Goal: Navigation & Orientation: Find specific page/section

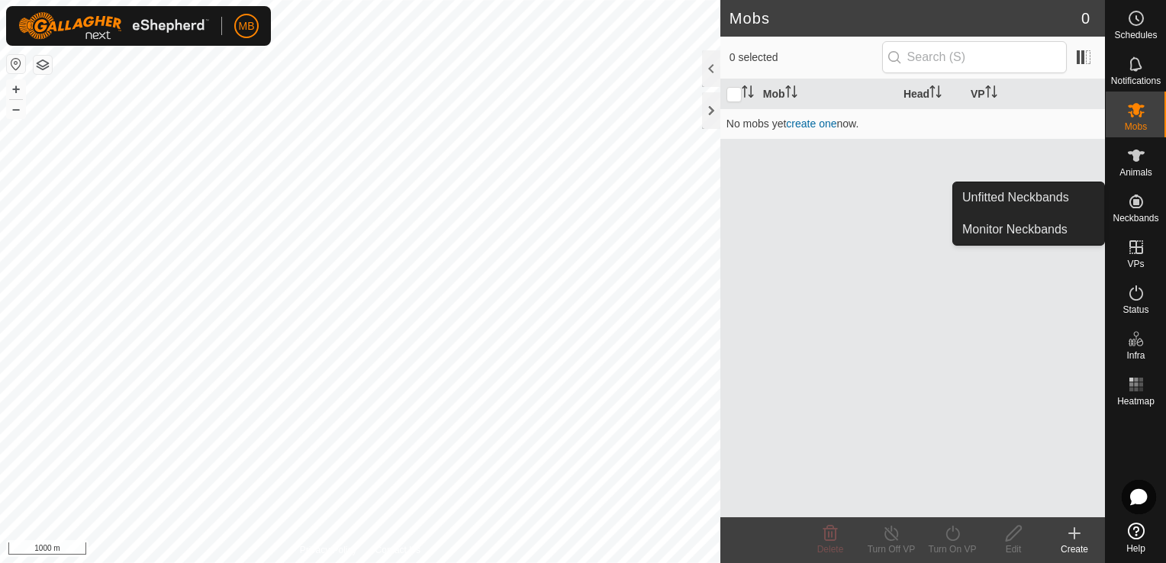
click at [1122, 202] on es-neckbands-svg-icon at bounding box center [1135, 201] width 27 height 24
click at [1050, 203] on link "Unfitted Neckbands" at bounding box center [1028, 197] width 151 height 31
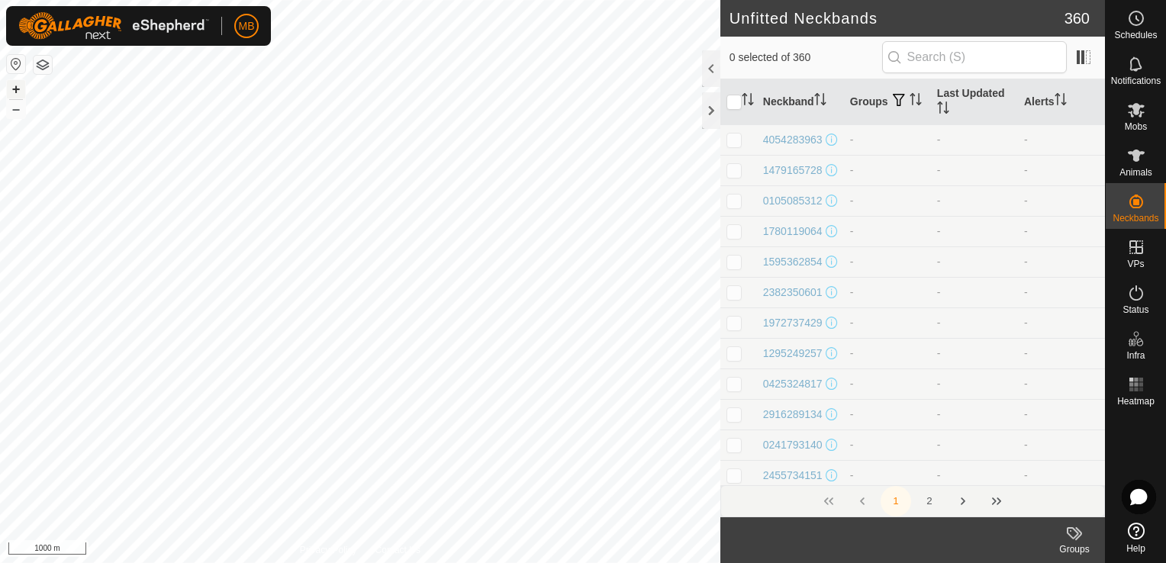
click at [13, 88] on button "+" at bounding box center [16, 89] width 18 height 18
click at [130, 562] on html "MB Schedules Notifications Mobs Animals Neckbands VPs Status Infra Heatmap Help…" at bounding box center [583, 281] width 1166 height 563
click at [19, 90] on button "+" at bounding box center [16, 89] width 18 height 18
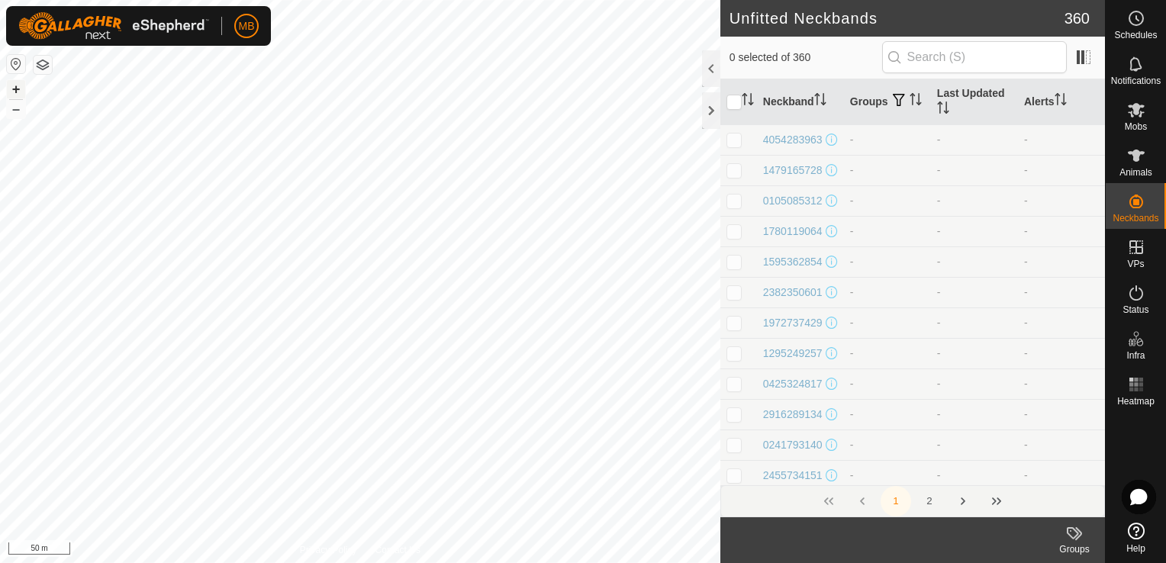
click at [14, 89] on button "+" at bounding box center [16, 89] width 18 height 18
click at [728, 136] on p-checkbox at bounding box center [733, 140] width 15 height 12
checkbox input "true"
click at [798, 136] on div "4054283963" at bounding box center [793, 140] width 60 height 16
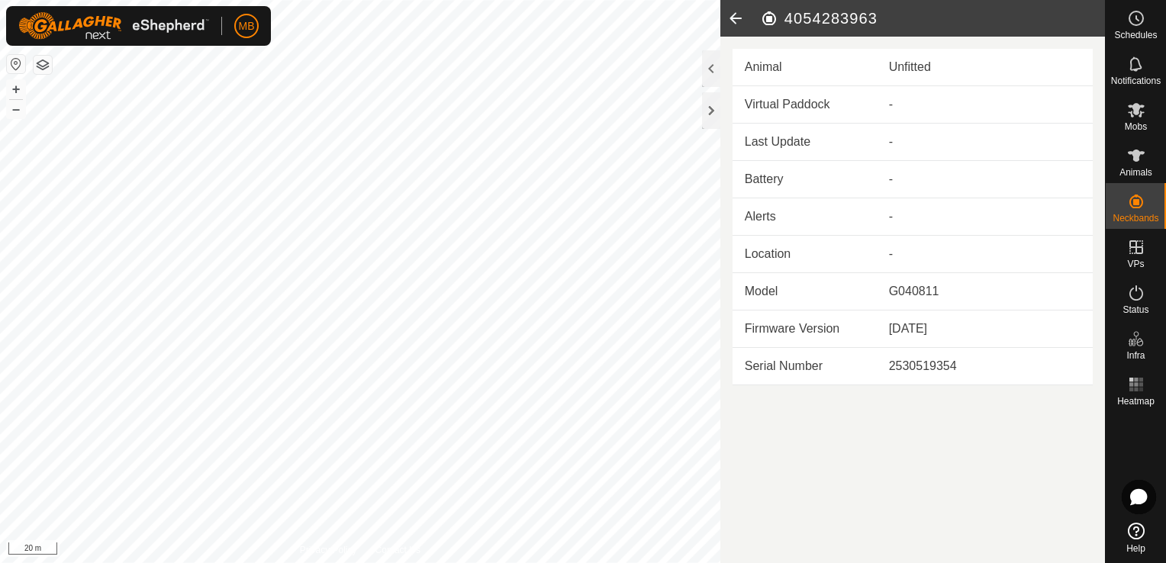
click at [734, 21] on icon at bounding box center [735, 18] width 31 height 37
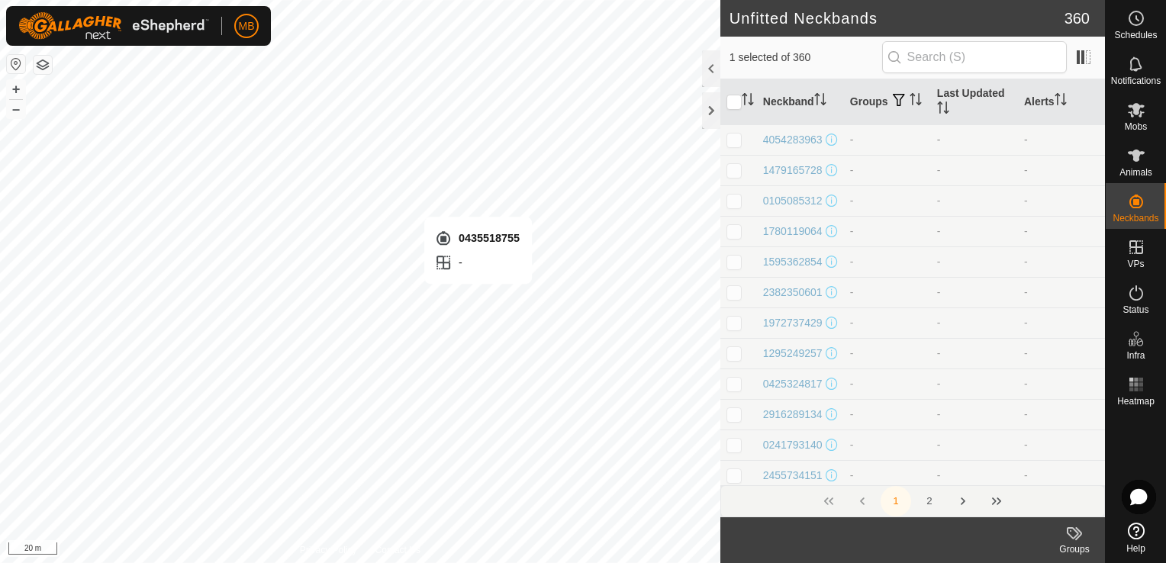
checkbox input "false"
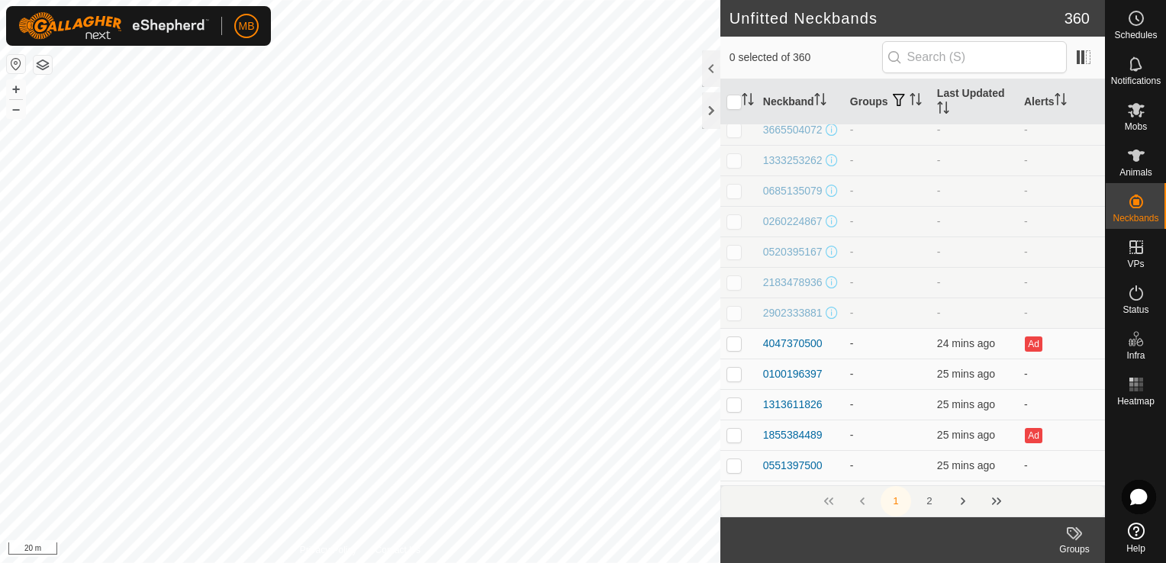
scroll to position [53, 0]
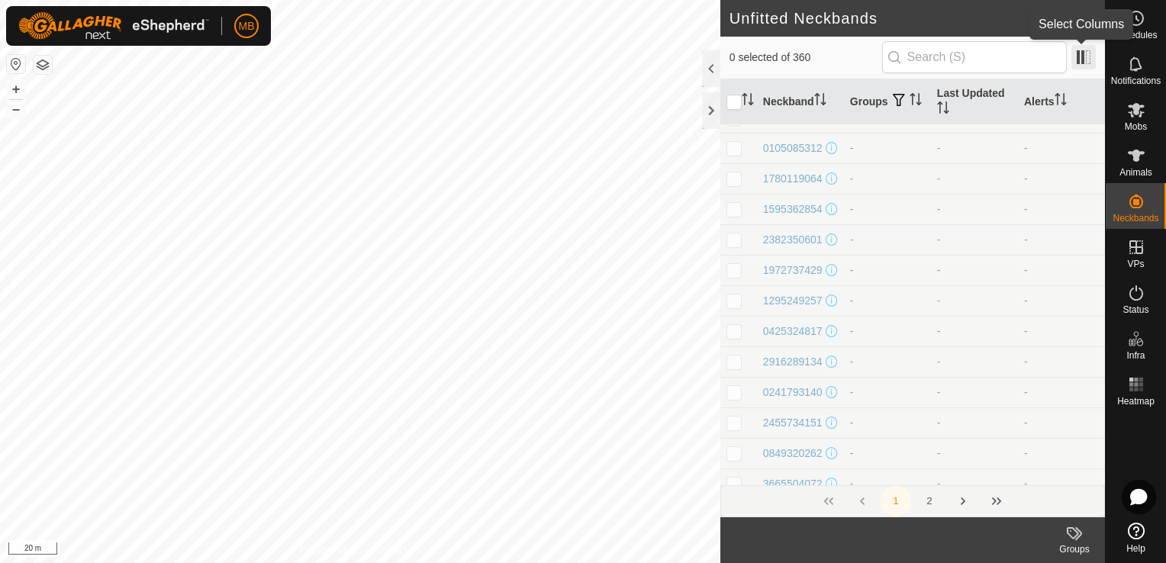
click at [1080, 56] on span at bounding box center [1083, 57] width 24 height 24
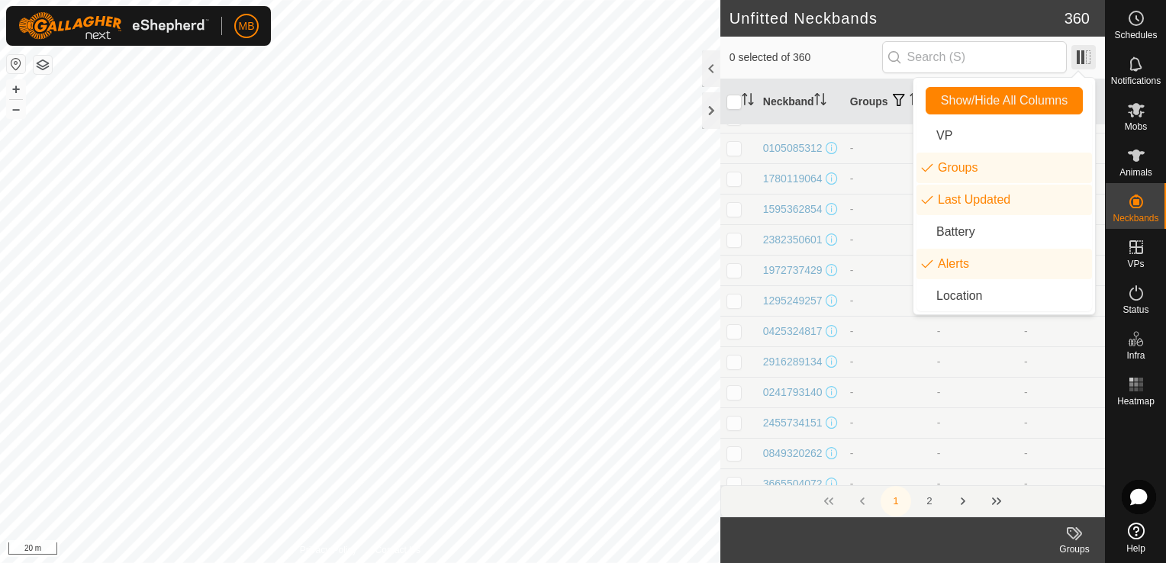
click at [1080, 56] on span at bounding box center [1083, 57] width 24 height 24
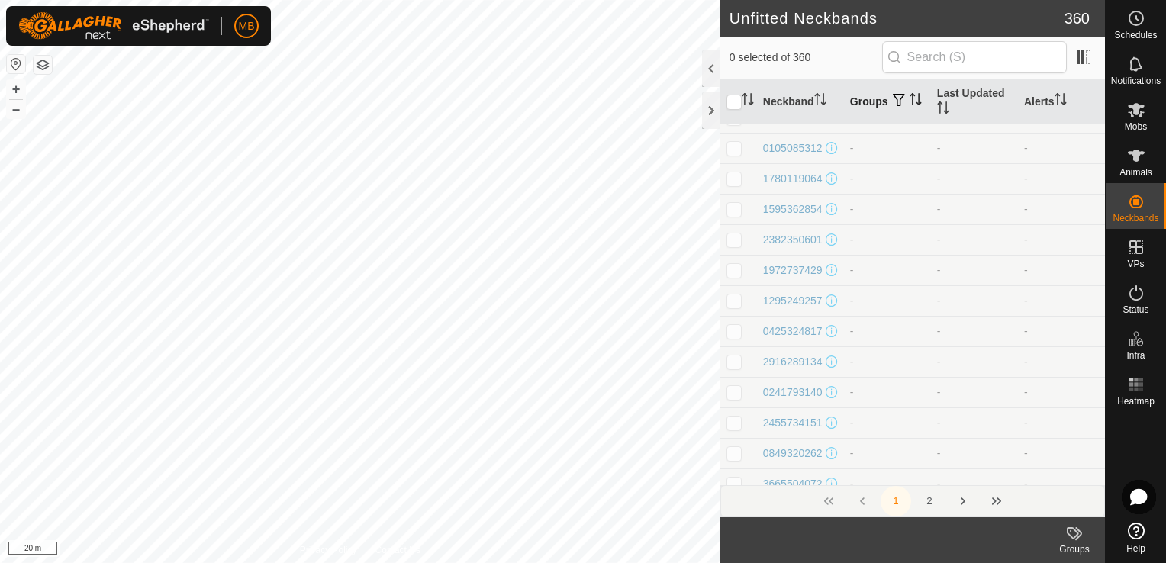
click at [912, 99] on icon "Activate to sort" at bounding box center [913, 99] width 2 height 12
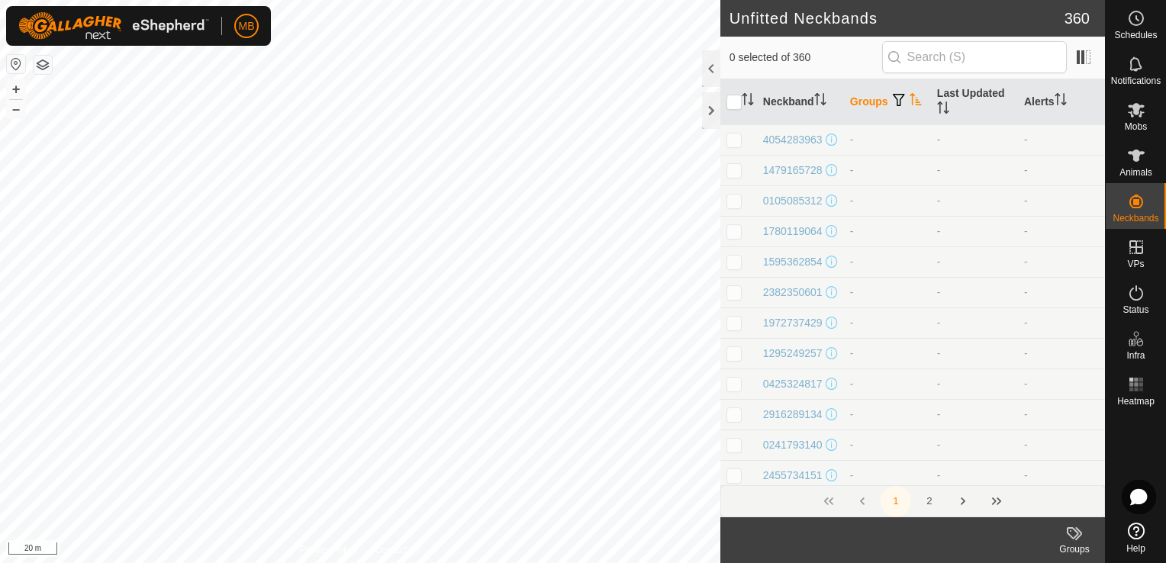
click at [909, 99] on icon "Activate to sort" at bounding box center [914, 99] width 11 height 12
click at [710, 119] on div at bounding box center [711, 110] width 18 height 37
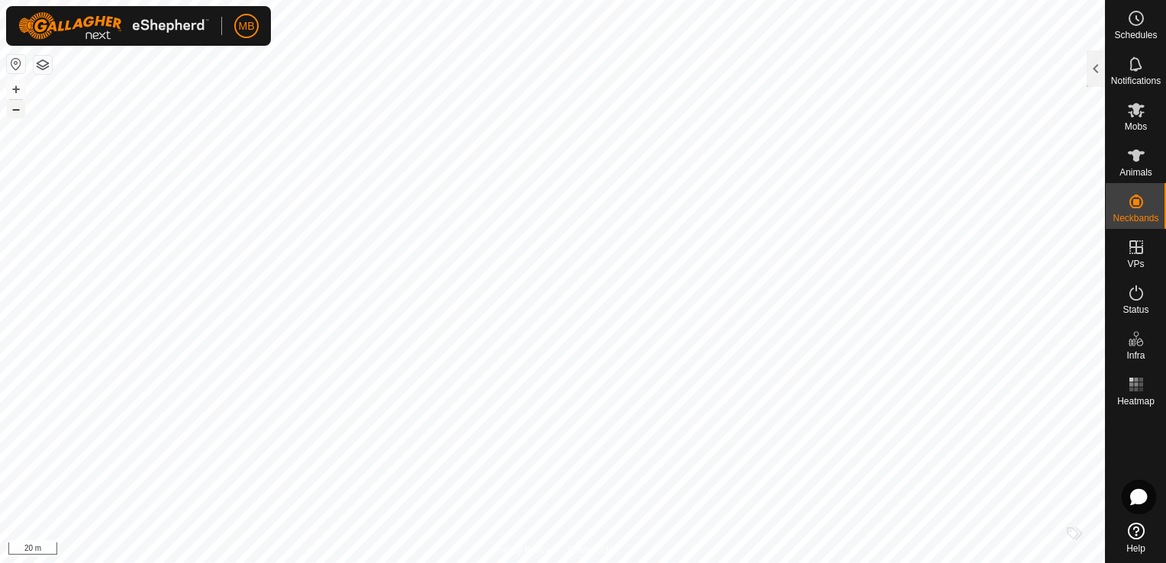
click at [15, 108] on button "–" at bounding box center [16, 109] width 18 height 18
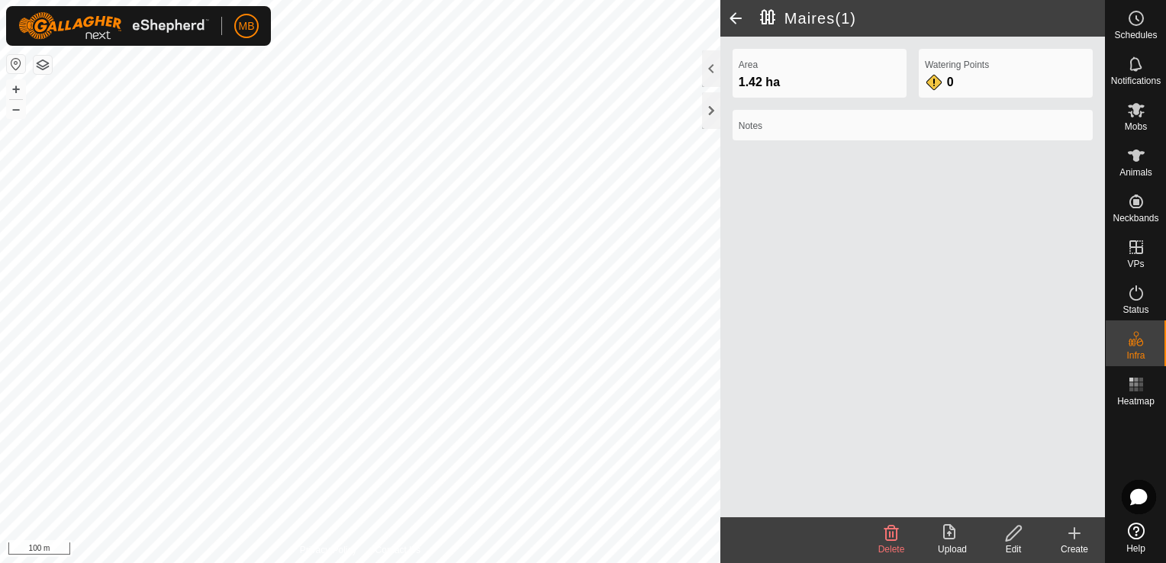
click at [735, 26] on span at bounding box center [735, 18] width 31 height 37
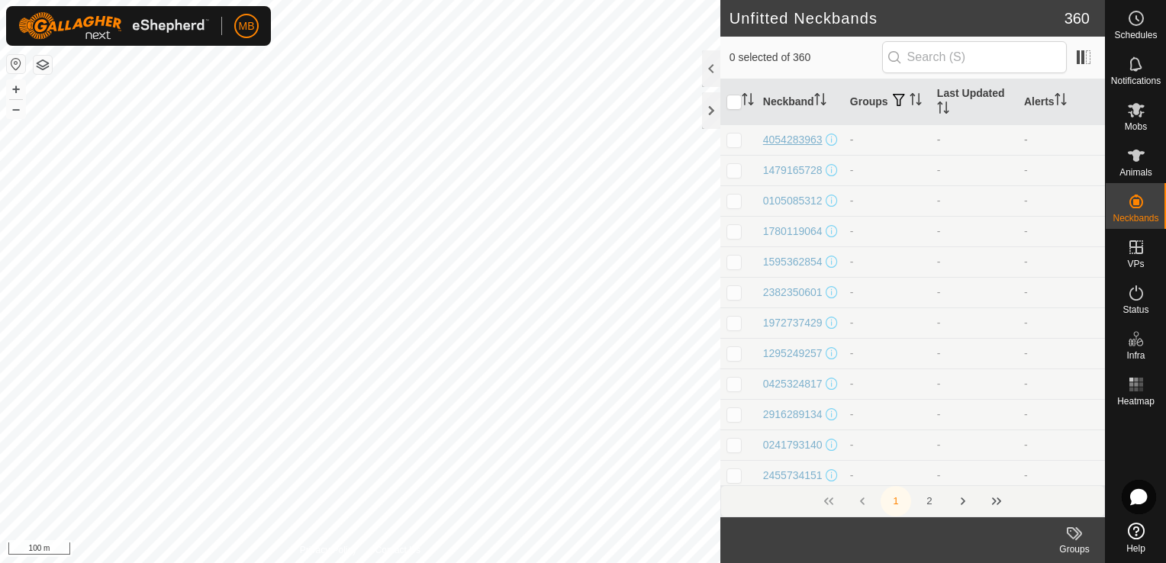
click at [762, 146] on div "Unfitted Neckbands 360 0 selected of 360 Neckband Groups Last Updated Alerts 40…" at bounding box center [552, 281] width 1105 height 563
click at [15, 118] on div "+ –" at bounding box center [16, 99] width 20 height 40
click at [18, 107] on button "–" at bounding box center [16, 109] width 18 height 18
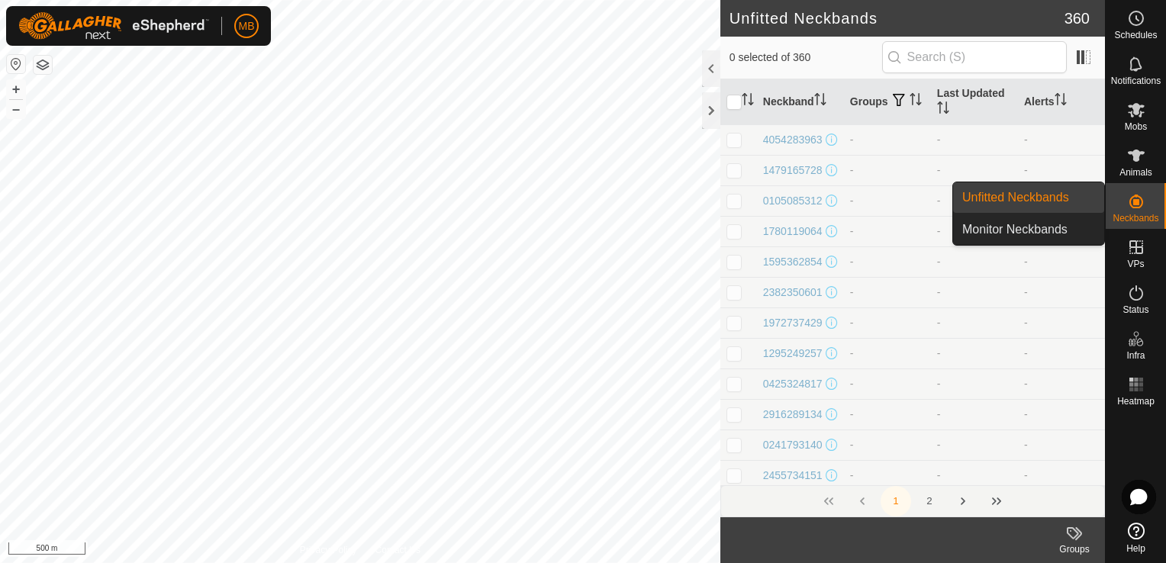
click at [1128, 214] on span "Neckbands" at bounding box center [1135, 218] width 46 height 9
click at [1056, 236] on link "Monitor Neckbands" at bounding box center [1028, 229] width 151 height 31
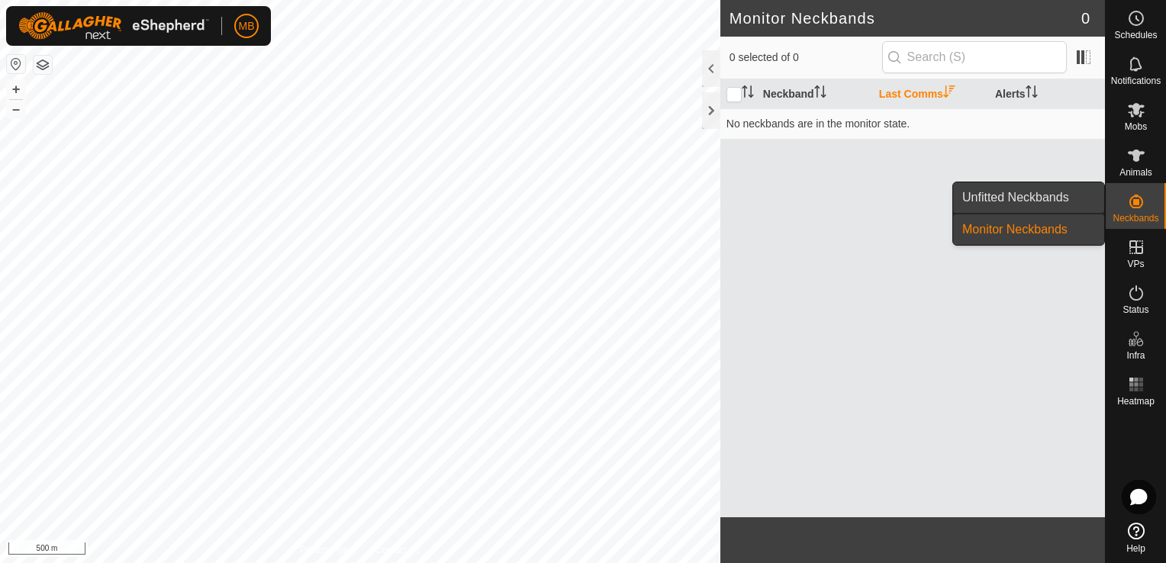
click at [1047, 202] on link "Unfitted Neckbands" at bounding box center [1028, 197] width 151 height 31
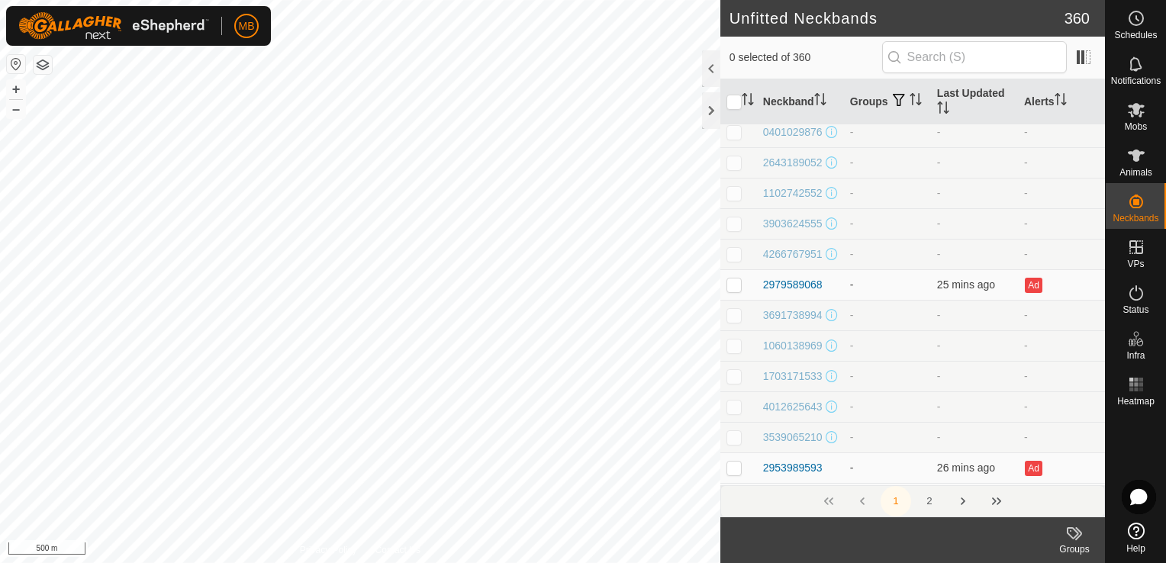
scroll to position [159, 0]
click at [1134, 398] on span "Heatmap" at bounding box center [1135, 401] width 37 height 9
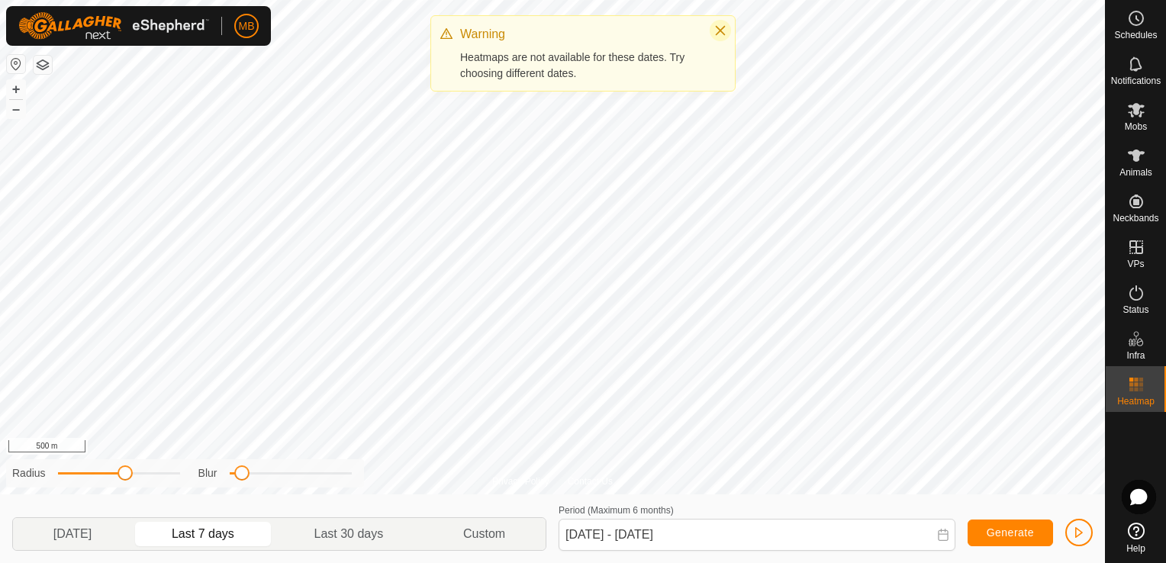
click at [720, 28] on icon "Close" at bounding box center [720, 30] width 12 height 12
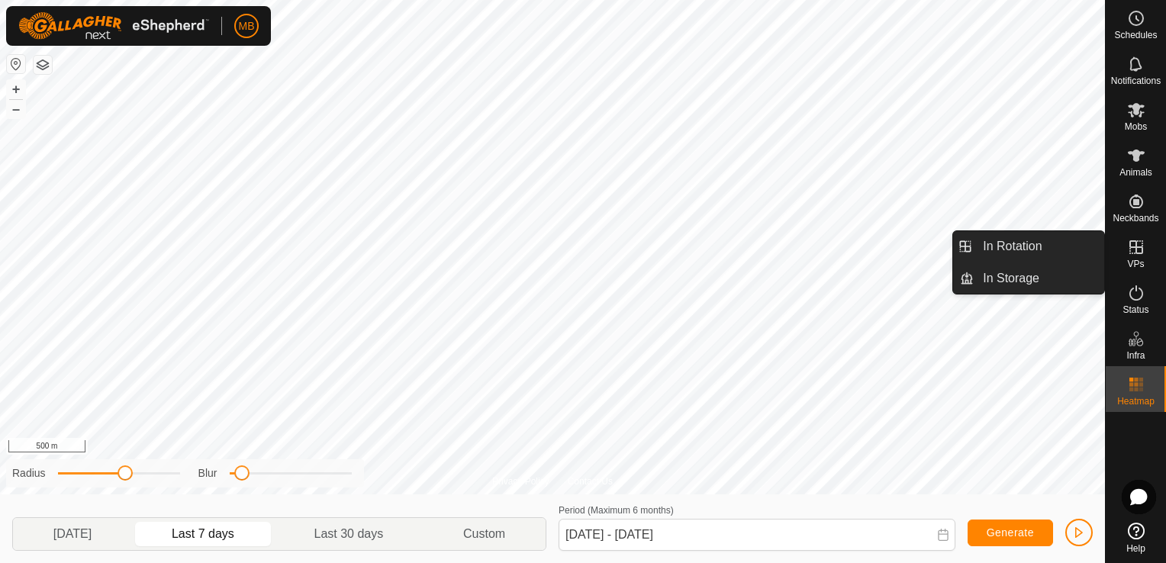
click at [1143, 243] on icon at bounding box center [1136, 247] width 18 height 18
click at [1128, 257] on es-virtualpaddocks-svg-icon at bounding box center [1135, 247] width 27 height 24
click at [1072, 244] on link "In Rotation" at bounding box center [1038, 246] width 130 height 31
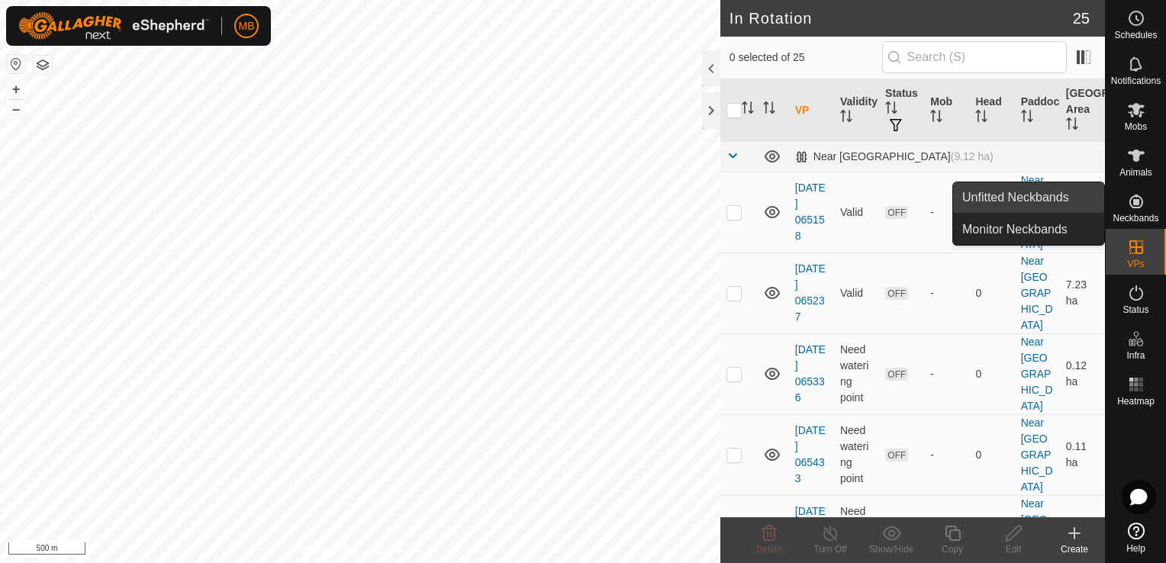
click at [1086, 206] on link "Unfitted Neckbands" at bounding box center [1028, 197] width 151 height 31
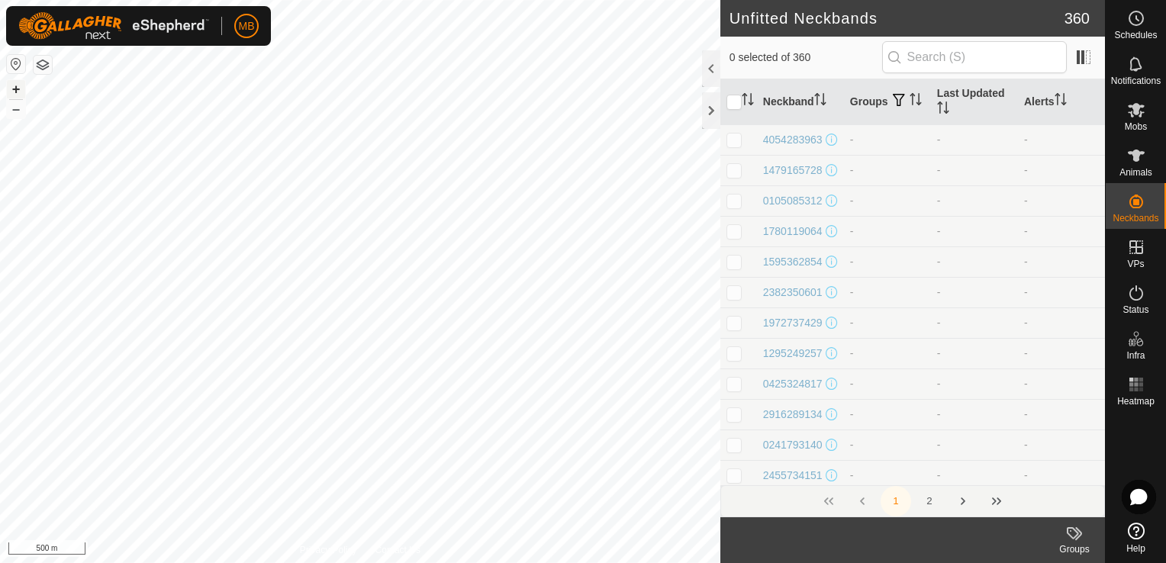
click at [19, 93] on button "+" at bounding box center [16, 89] width 18 height 18
click at [19, 91] on button "+" at bounding box center [16, 89] width 18 height 18
click at [17, 107] on button "–" at bounding box center [16, 109] width 18 height 18
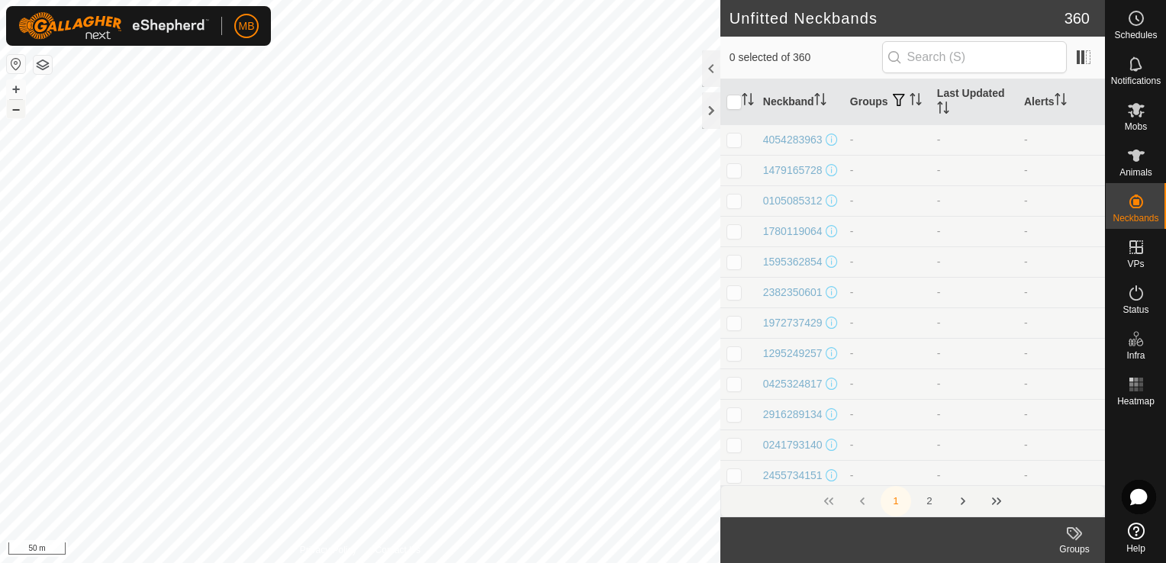
click at [17, 107] on button "–" at bounding box center [16, 109] width 18 height 18
click at [15, 87] on button "+" at bounding box center [16, 89] width 18 height 18
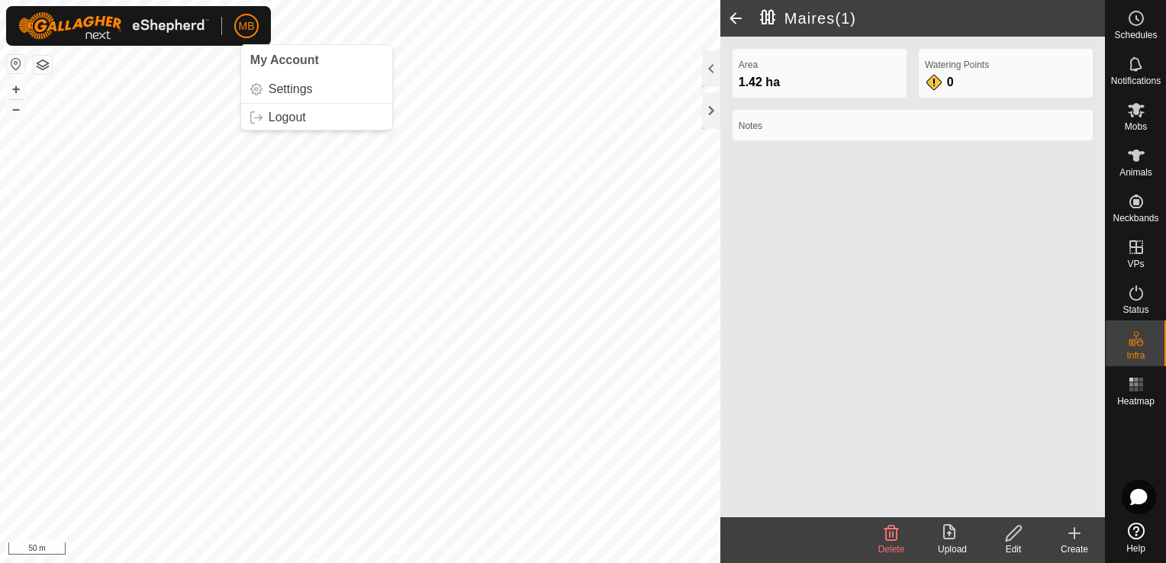
click at [735, 13] on span at bounding box center [735, 18] width 31 height 37
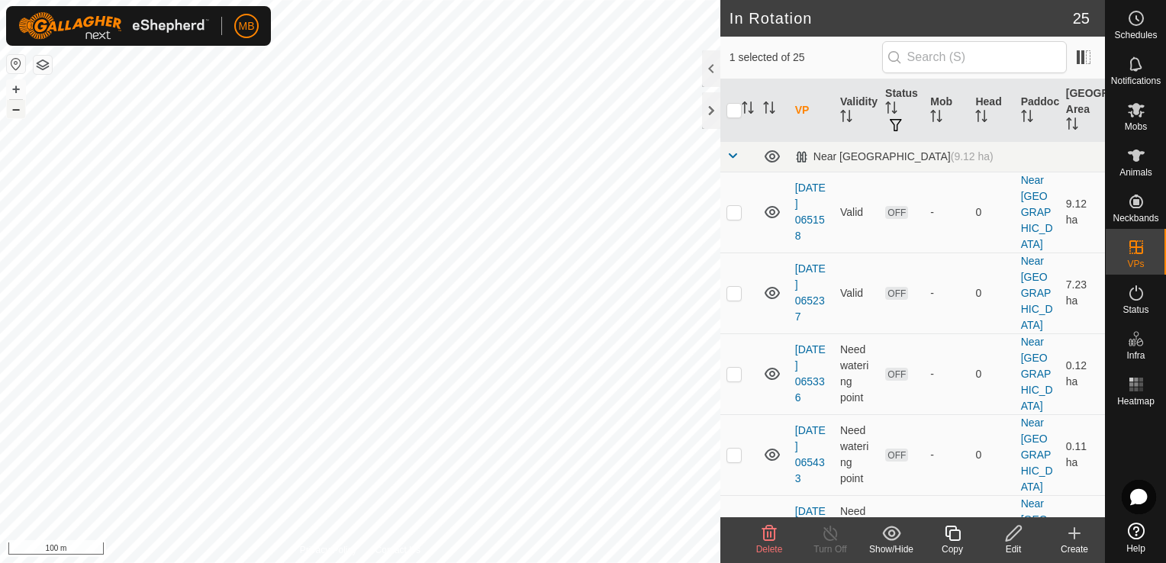
click at [9, 114] on button "–" at bounding box center [16, 109] width 18 height 18
